Goal: Download file/media

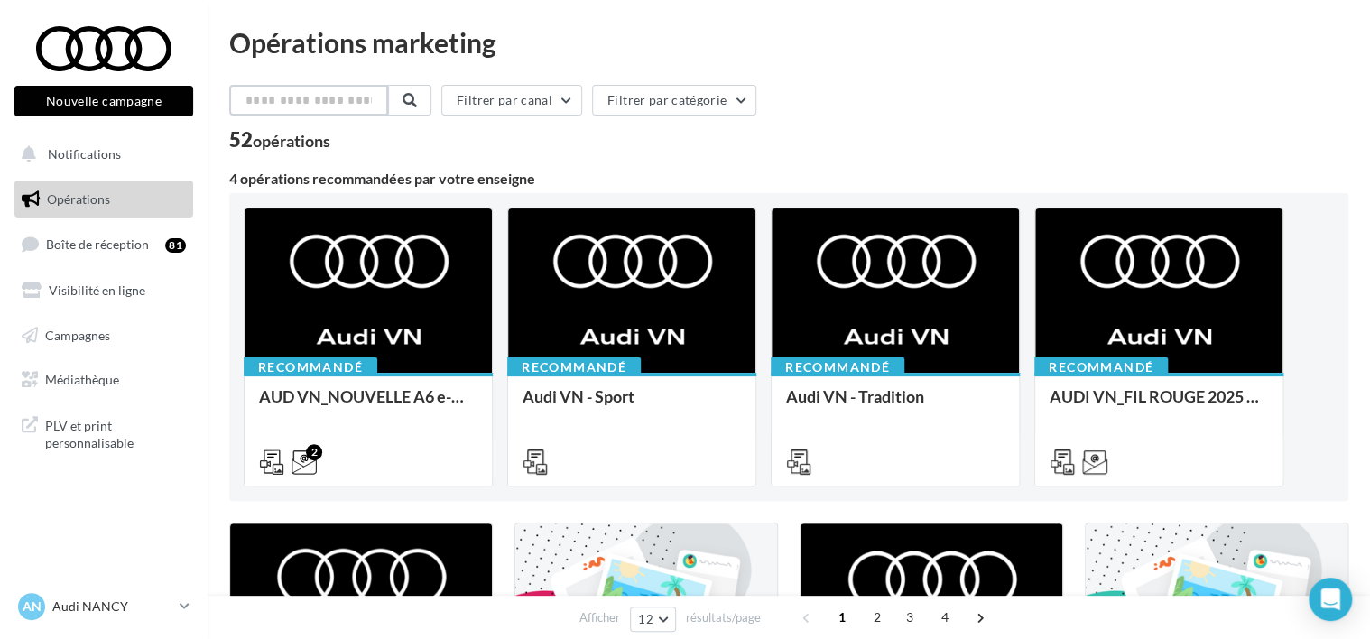
click at [264, 112] on input "text" at bounding box center [308, 100] width 159 height 31
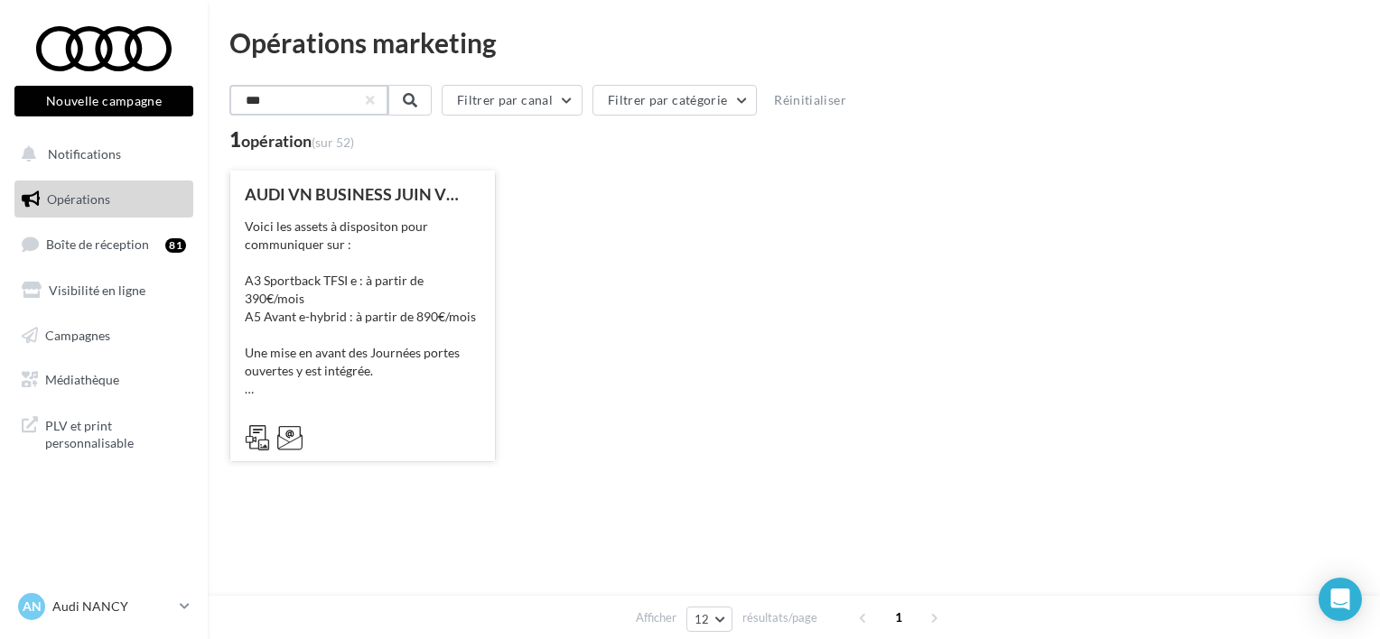
type input "***"
click at [359, 266] on div "Voici les assets à dispositon pour communiquer sur : A3 Sportback TFSI e : à pa…" at bounding box center [363, 308] width 236 height 181
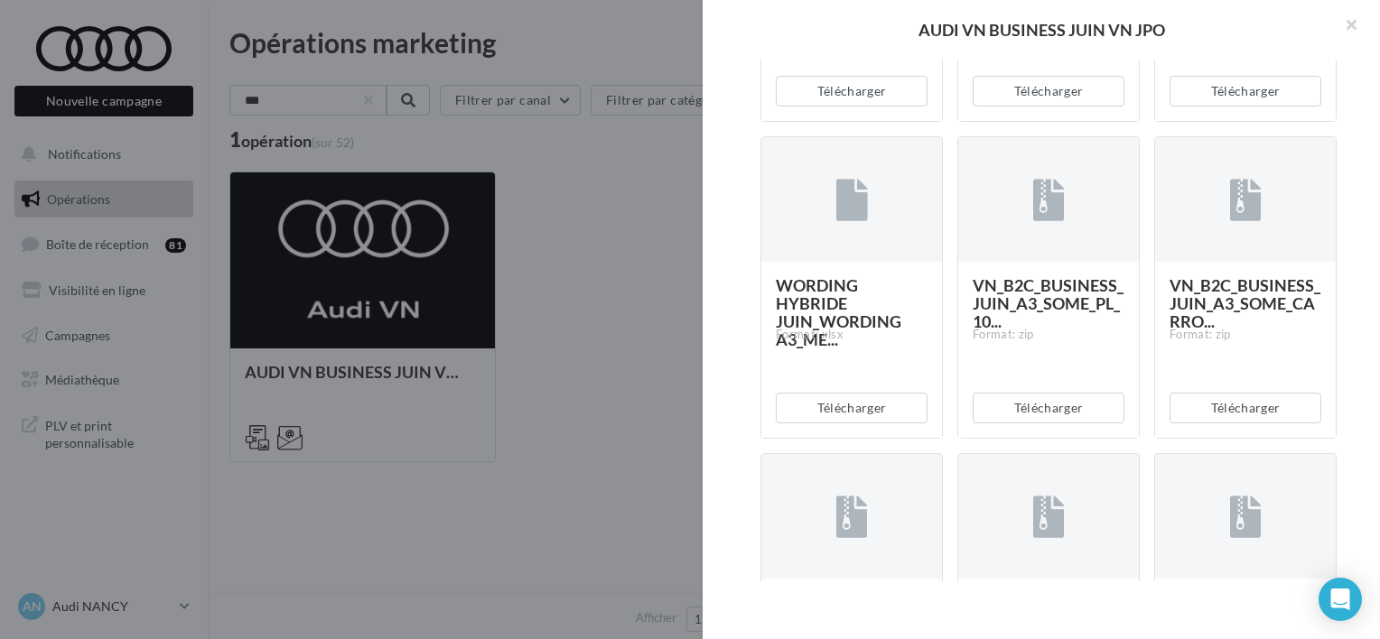
scroll to position [1035, 0]
click at [1048, 407] on button "Télécharger" at bounding box center [1048, 409] width 152 height 31
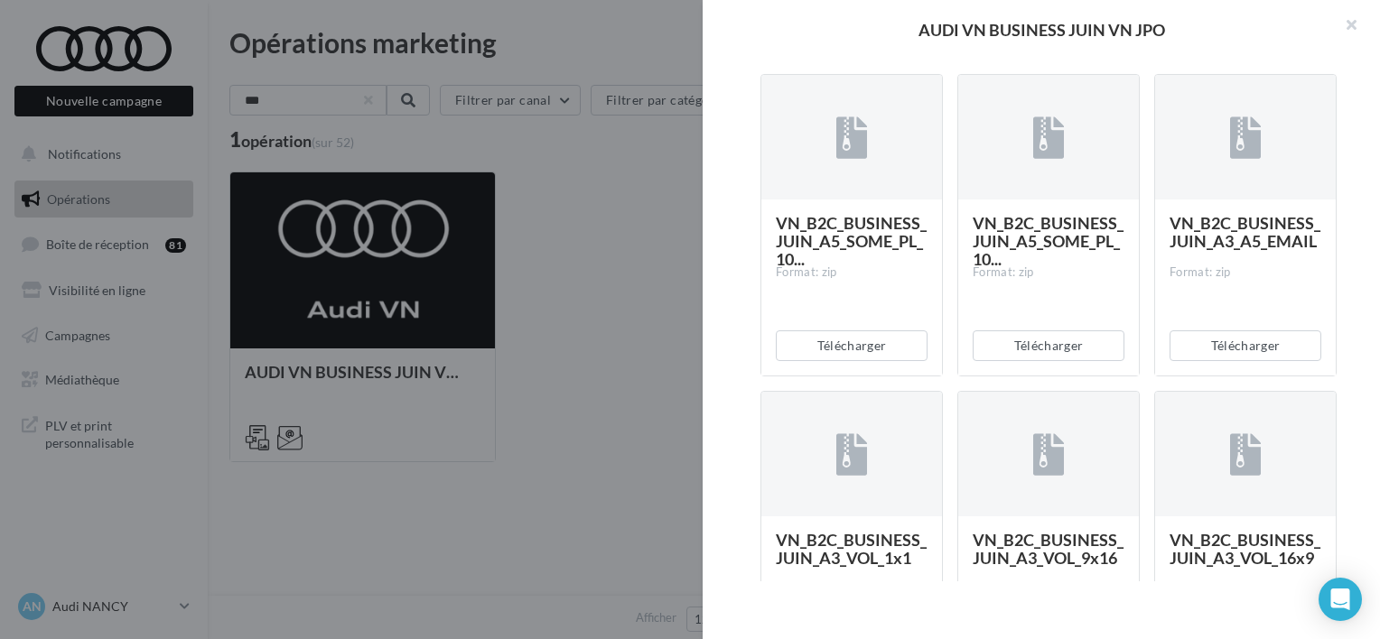
scroll to position [3138, 0]
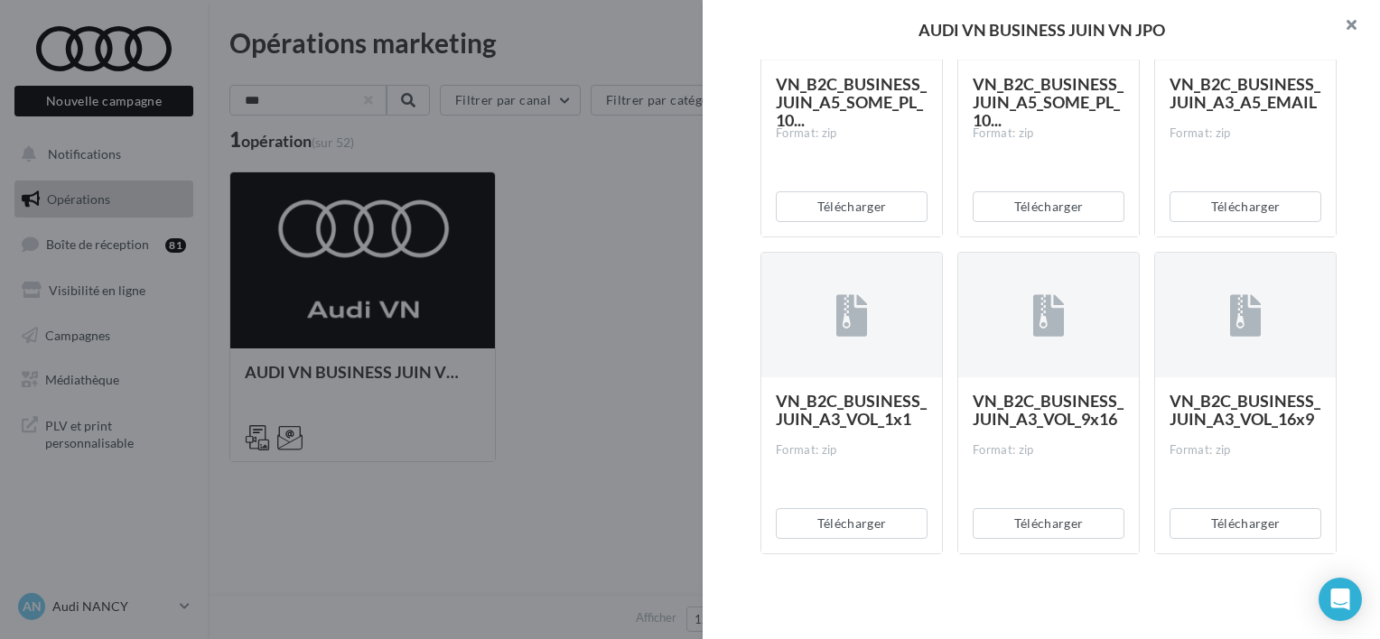
click at [1374, 29] on button "button" at bounding box center [1343, 27] width 72 height 54
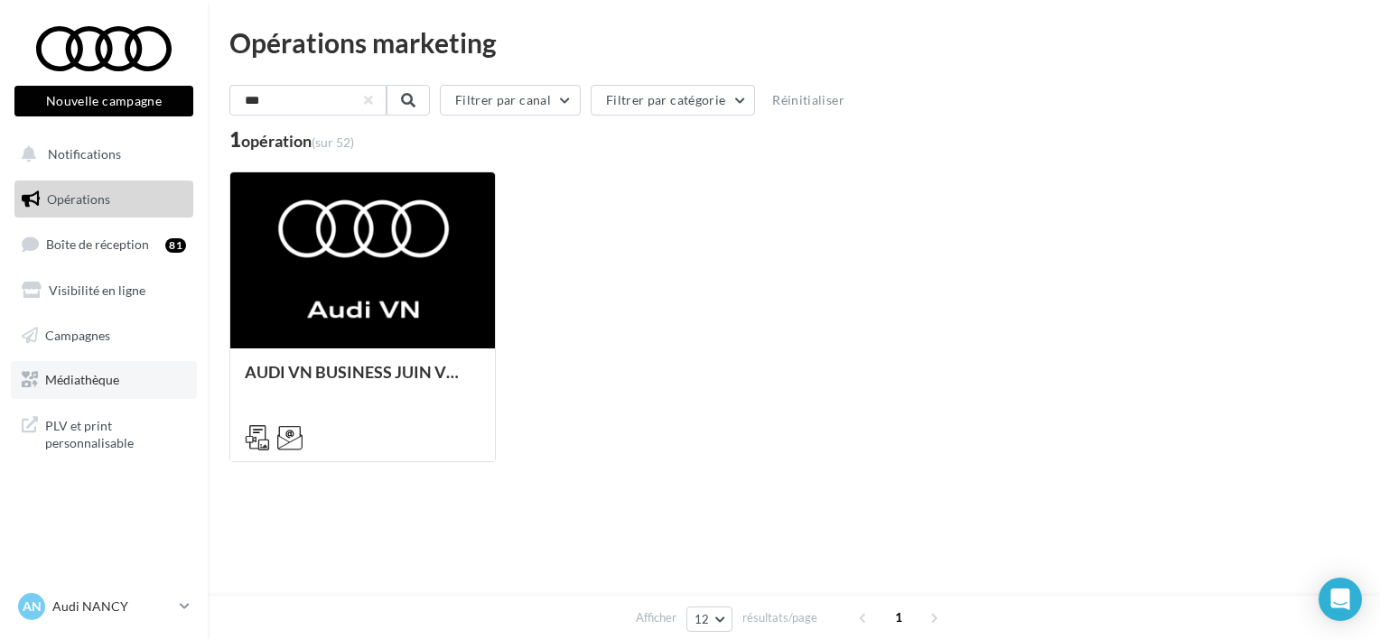
click at [100, 375] on span "Médiathèque" at bounding box center [82, 379] width 74 height 15
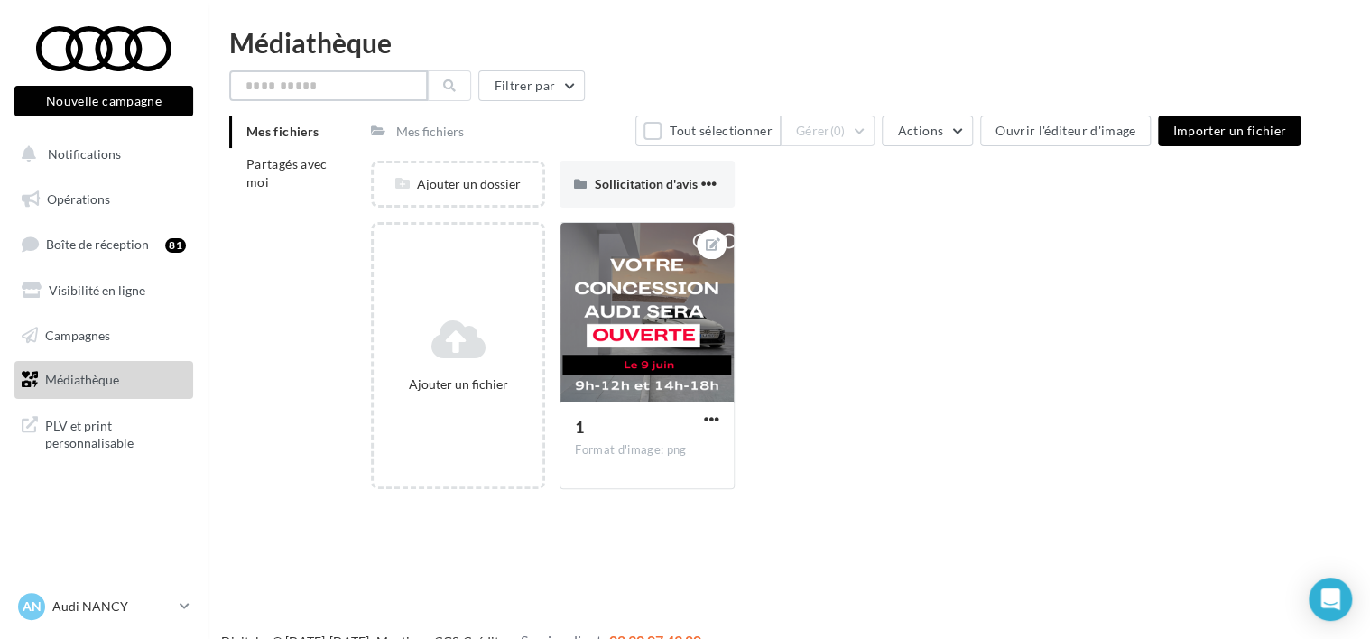
click at [314, 88] on input "text" at bounding box center [328, 85] width 199 height 31
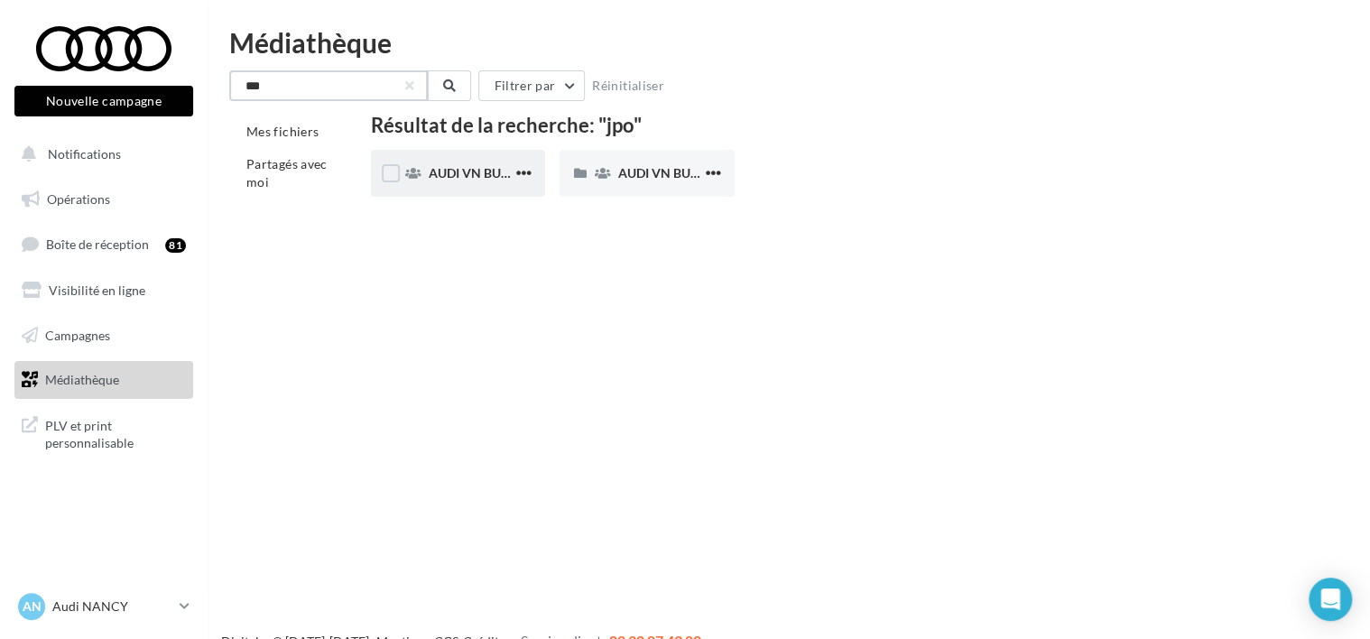
type input "***"
click at [487, 185] on div "AUDI VN BUSINESS JUIN JPO AUDI BUSINESS" at bounding box center [458, 173] width 174 height 47
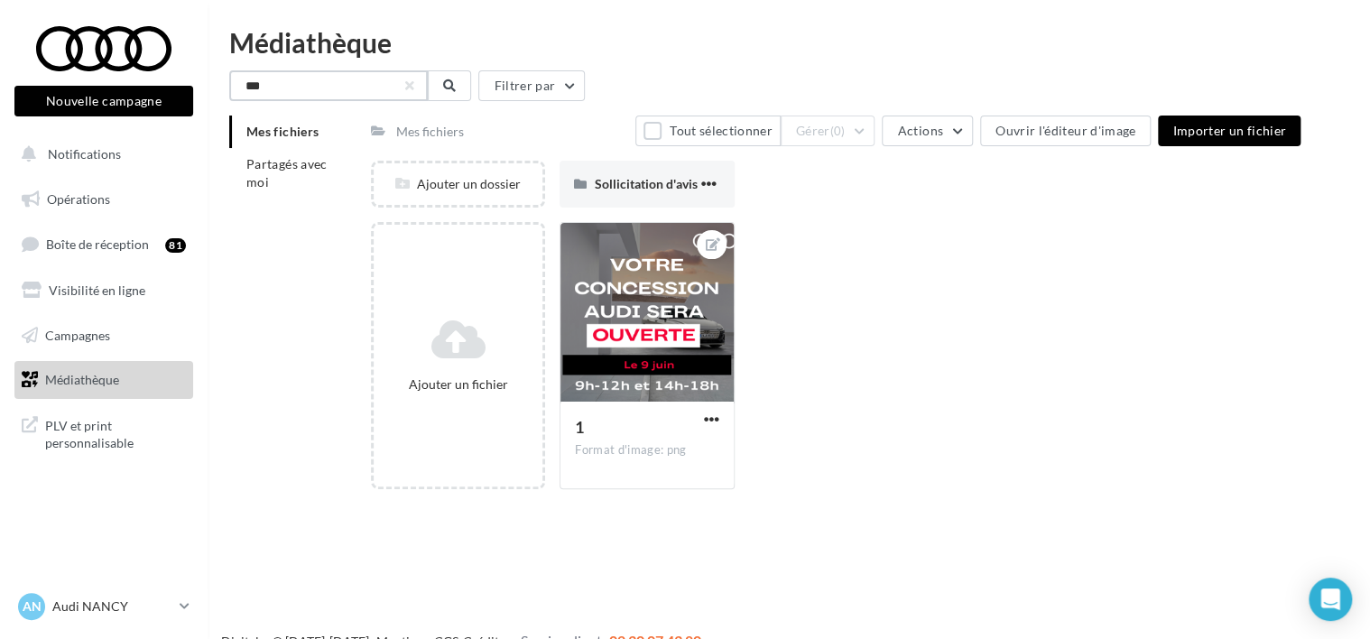
click at [357, 85] on input "***" at bounding box center [328, 85] width 199 height 31
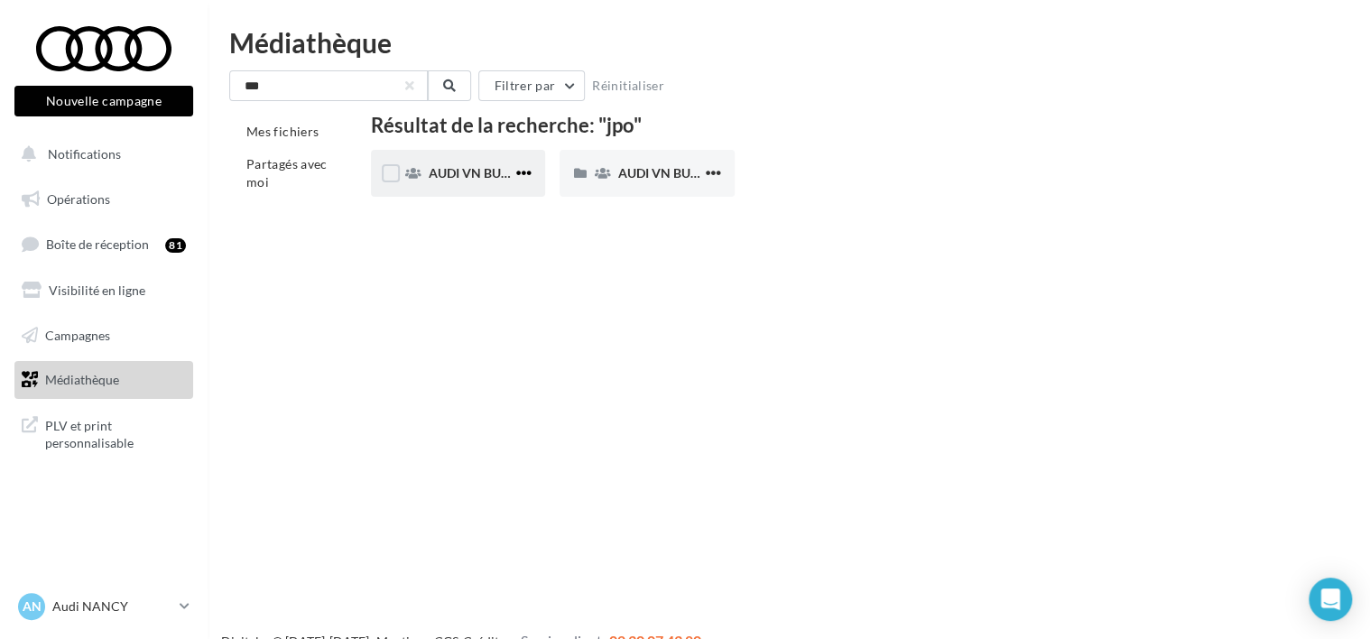
click at [516, 171] on span "button" at bounding box center [523, 172] width 15 height 15
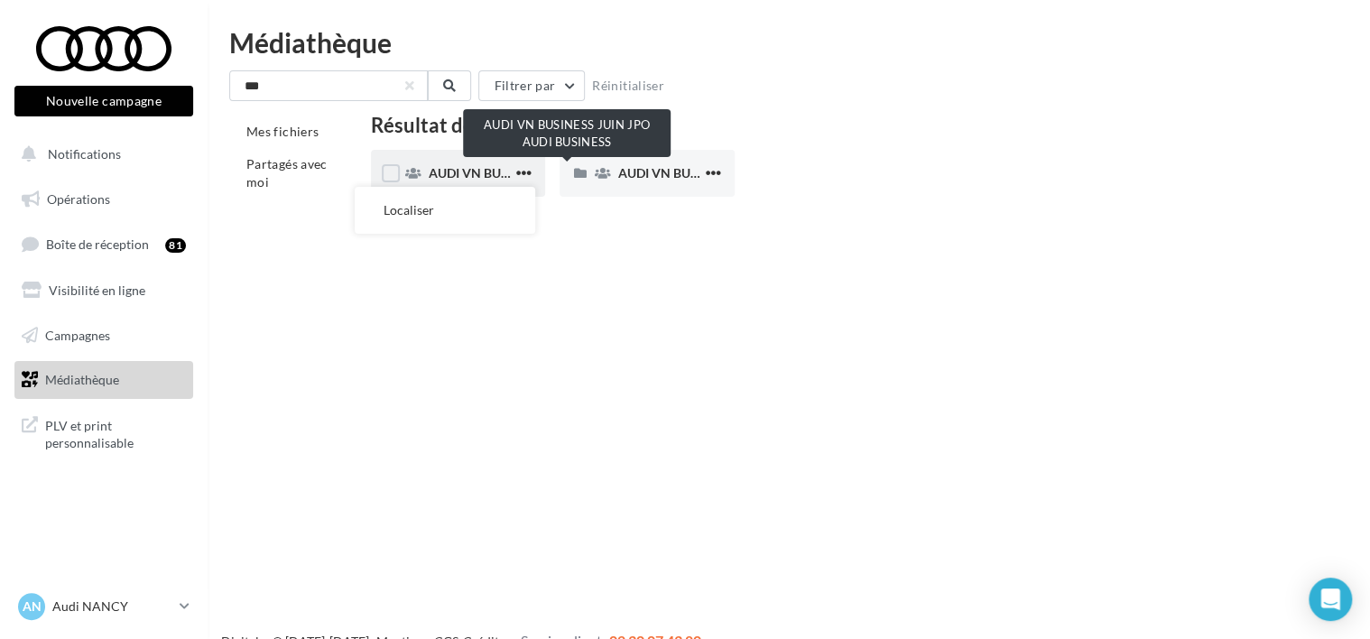
click at [432, 174] on span "AUDI VN BUSINESS JUIN JPO AUDI BUSINESS" at bounding box center [562, 172] width 267 height 15
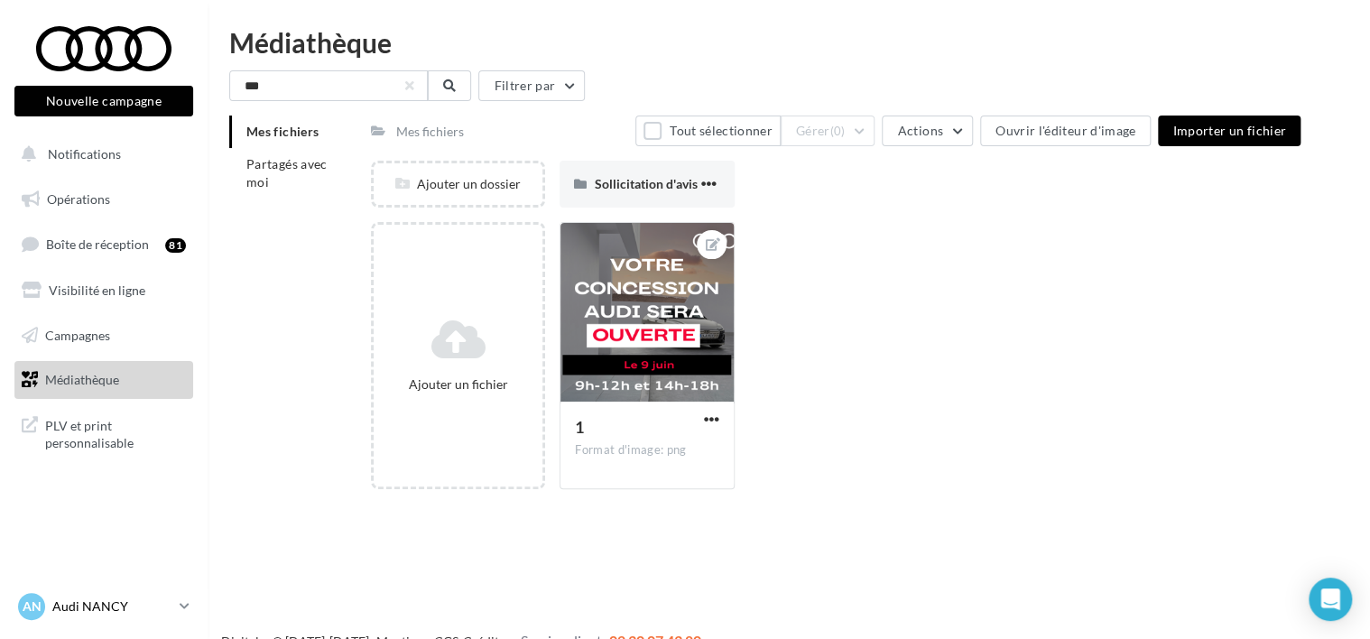
click at [114, 605] on p "Audi NANCY" at bounding box center [112, 607] width 120 height 18
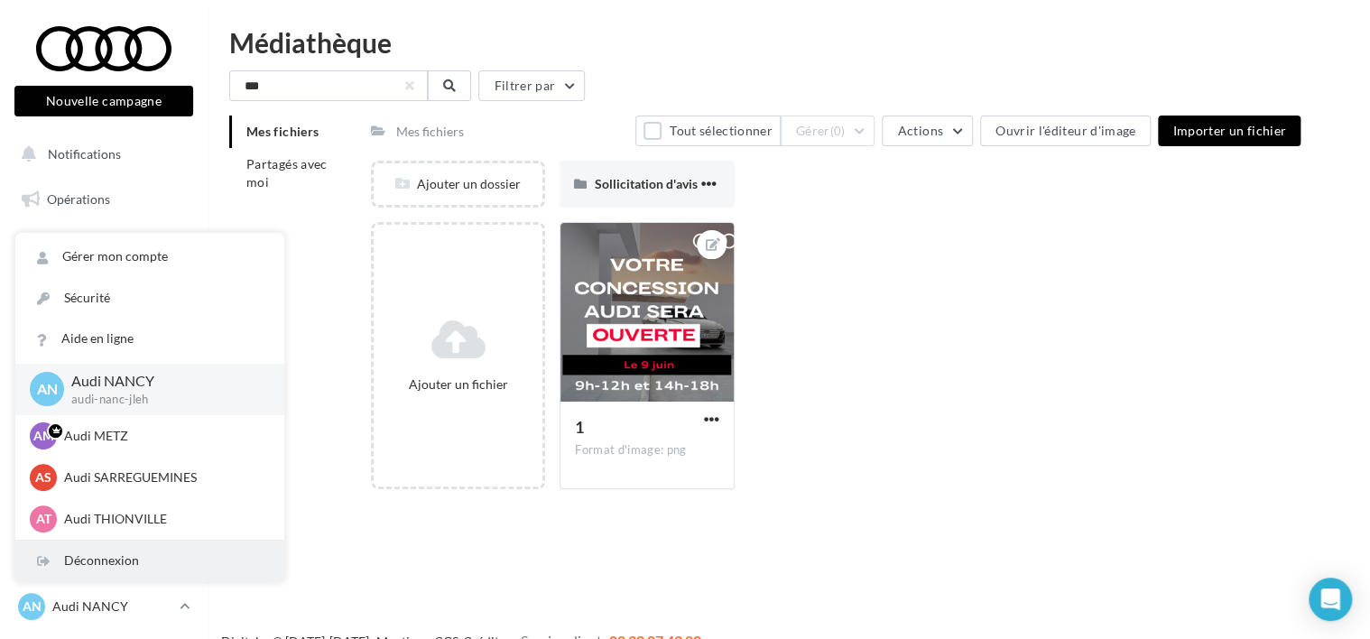
click at [126, 553] on div "Déconnexion" at bounding box center [149, 561] width 269 height 41
